Goal: Task Accomplishment & Management: Use online tool/utility

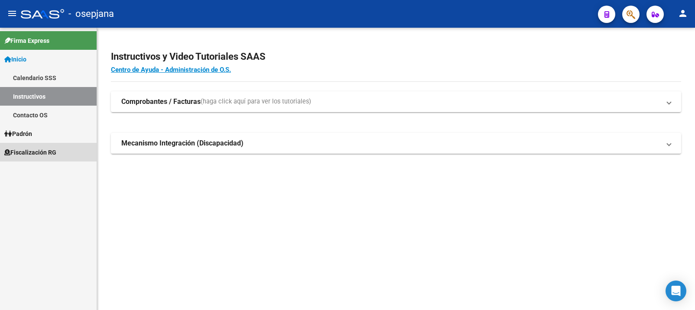
click at [27, 151] on span "Fiscalización RG" at bounding box center [30, 153] width 52 height 10
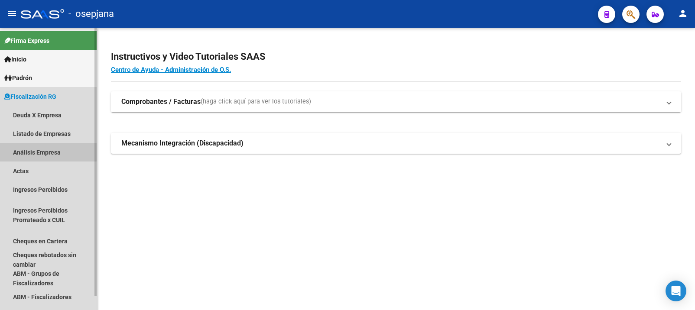
click at [35, 151] on link "Análisis Empresa" at bounding box center [48, 152] width 97 height 19
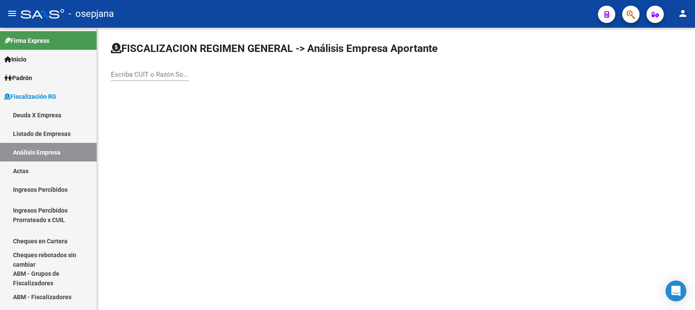
click at [144, 78] on input "Escriba CUIT o Razón Social para buscar" at bounding box center [150, 75] width 78 height 8
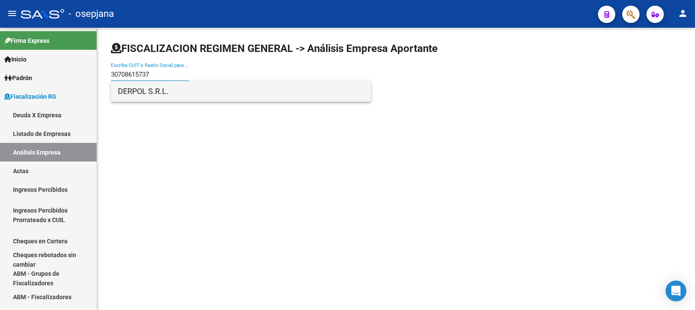
type input "30708615737"
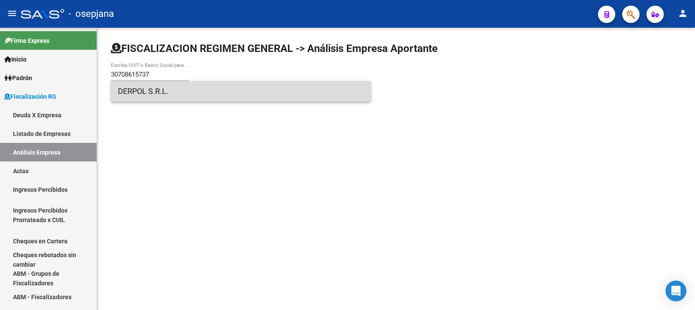
click at [135, 92] on span "DERPOL S.R.L." at bounding box center [241, 91] width 246 height 21
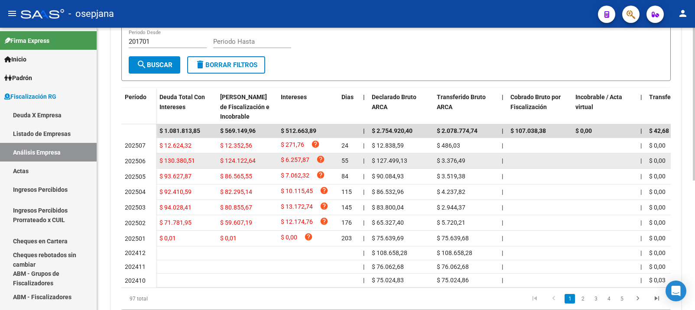
scroll to position [217, 0]
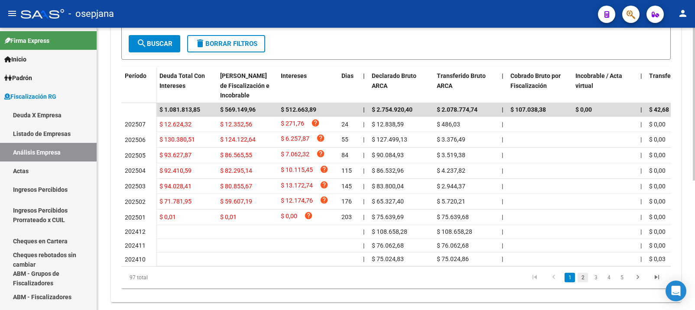
click at [583, 283] on link "2" at bounding box center [583, 278] width 10 height 10
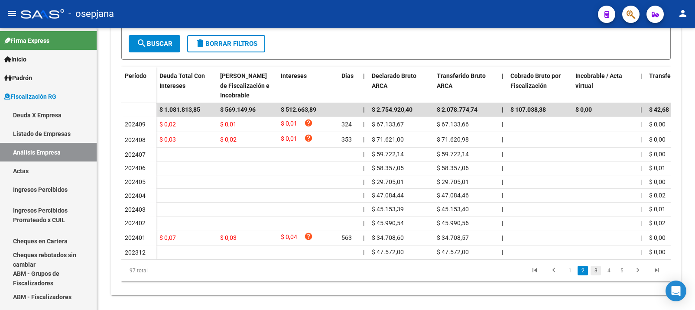
click at [597, 276] on link "3" at bounding box center [596, 271] width 10 height 10
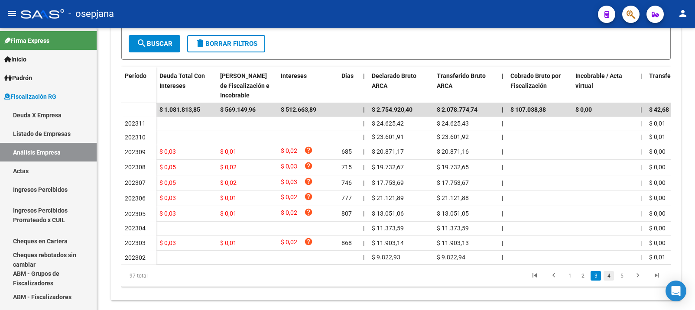
click at [607, 281] on link "4" at bounding box center [609, 276] width 10 height 10
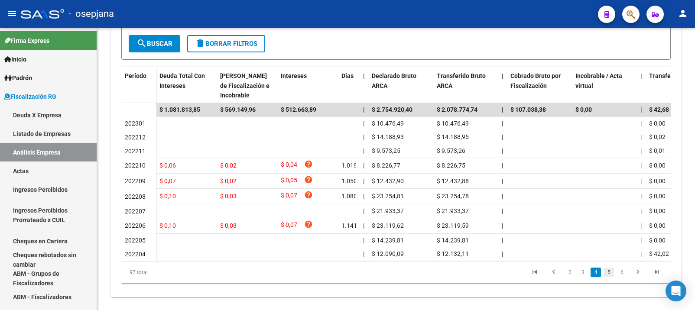
click at [611, 278] on link "5" at bounding box center [609, 273] width 10 height 10
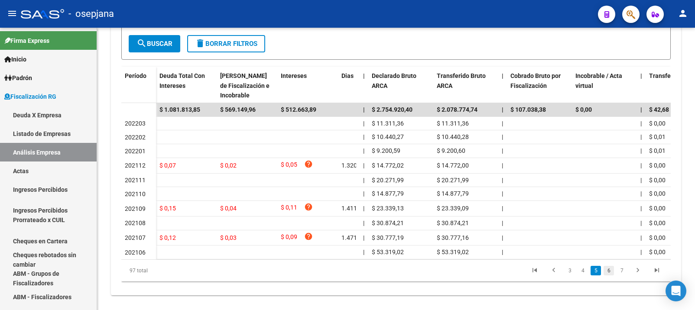
click at [611, 276] on link "6" at bounding box center [609, 271] width 10 height 10
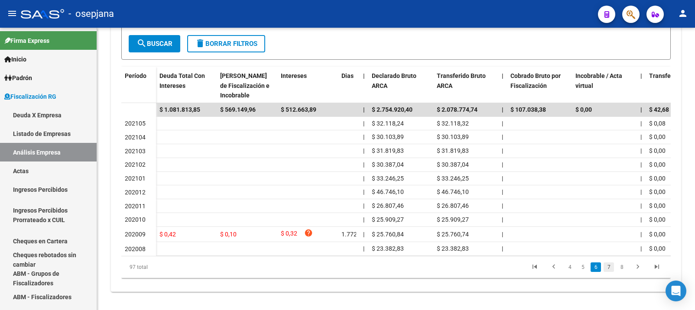
click at [610, 272] on link "7" at bounding box center [609, 268] width 10 height 10
click at [610, 272] on link "8" at bounding box center [609, 268] width 10 height 10
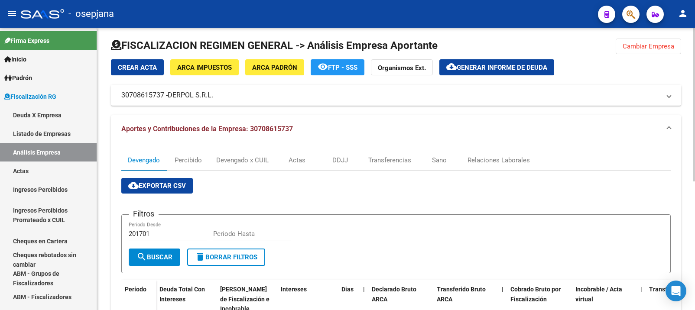
scroll to position [0, 0]
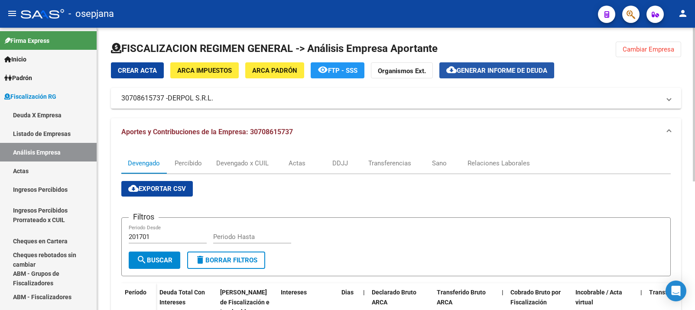
click at [497, 71] on span "Generar informe de deuda" at bounding box center [502, 71] width 91 height 8
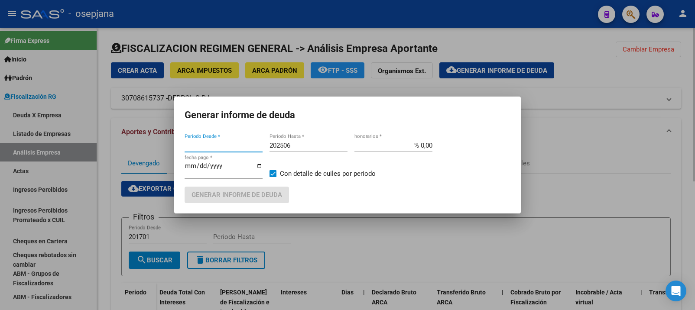
type input "201903"
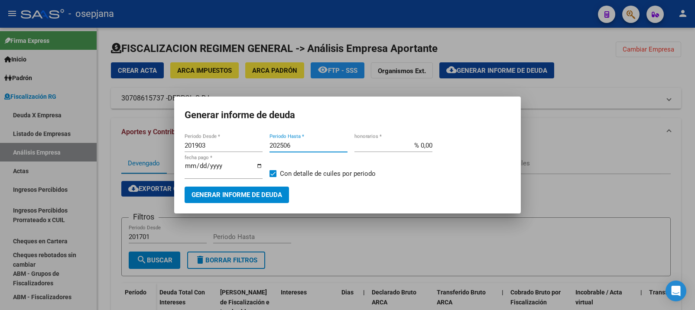
click at [292, 147] on input "202506" at bounding box center [309, 146] width 78 height 8
type input "202508"
click at [430, 144] on input "% 0,00" at bounding box center [394, 146] width 78 height 8
type input "% 10,00"
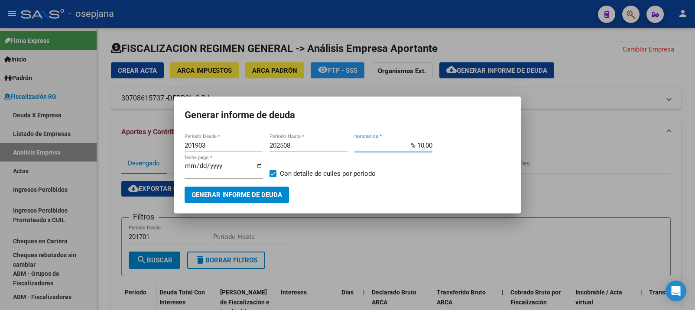
click at [202, 170] on input "[DATE]" at bounding box center [224, 170] width 78 height 14
click at [201, 170] on input "[DATE]" at bounding box center [224, 170] width 78 height 14
click at [200, 167] on input "[DATE]" at bounding box center [224, 170] width 78 height 14
type input "[DATE]"
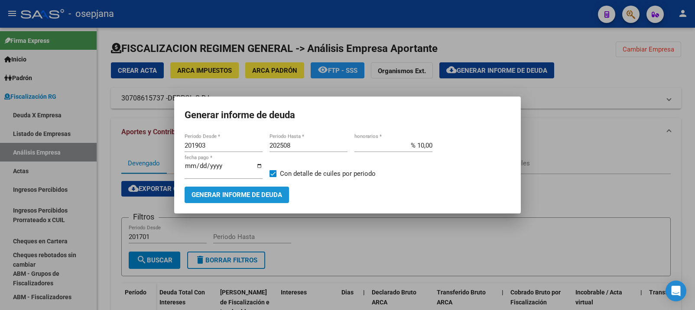
click at [234, 193] on span "Generar informe de deuda" at bounding box center [237, 196] width 91 height 8
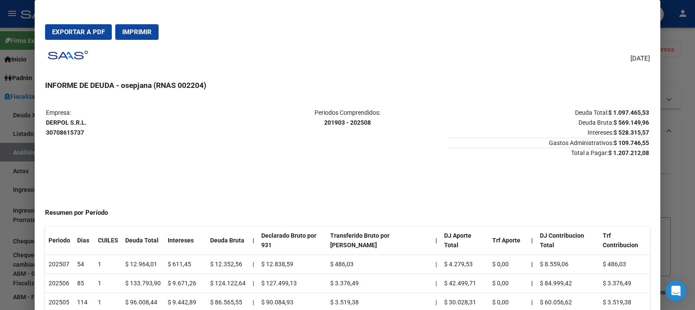
click at [72, 32] on span "Exportar a PDF" at bounding box center [78, 32] width 53 height 8
